Goal: Find contact information: Find contact information

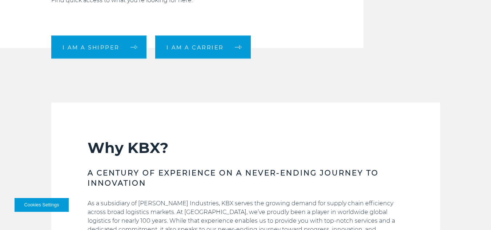
scroll to position [291, 0]
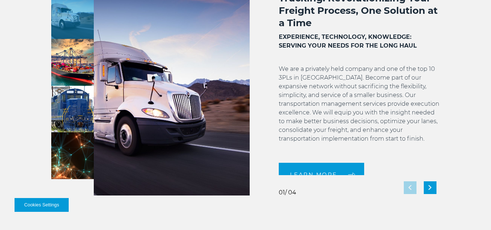
scroll to position [581, 0]
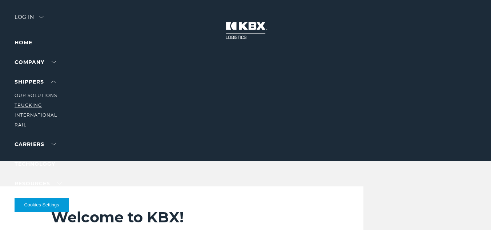
click at [32, 105] on link "Trucking" at bounding box center [28, 104] width 27 height 5
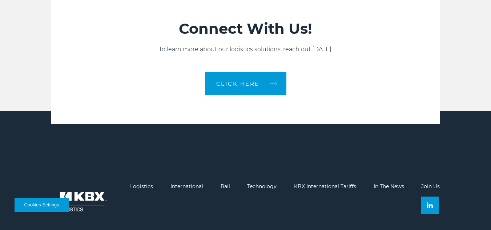
scroll to position [723, 0]
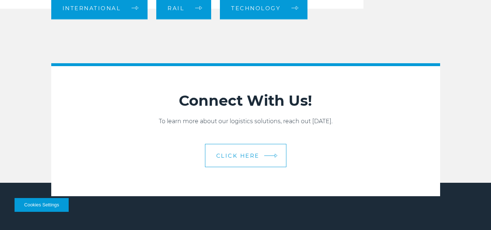
click at [243, 153] on span "CLICK HERE" at bounding box center [237, 155] width 43 height 5
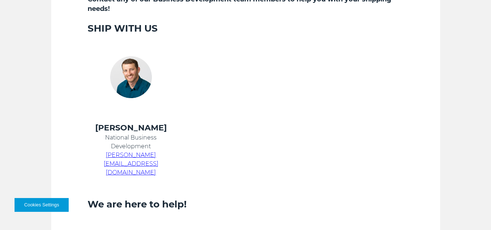
scroll to position [291, 0]
